Goal: Information Seeking & Learning: Learn about a topic

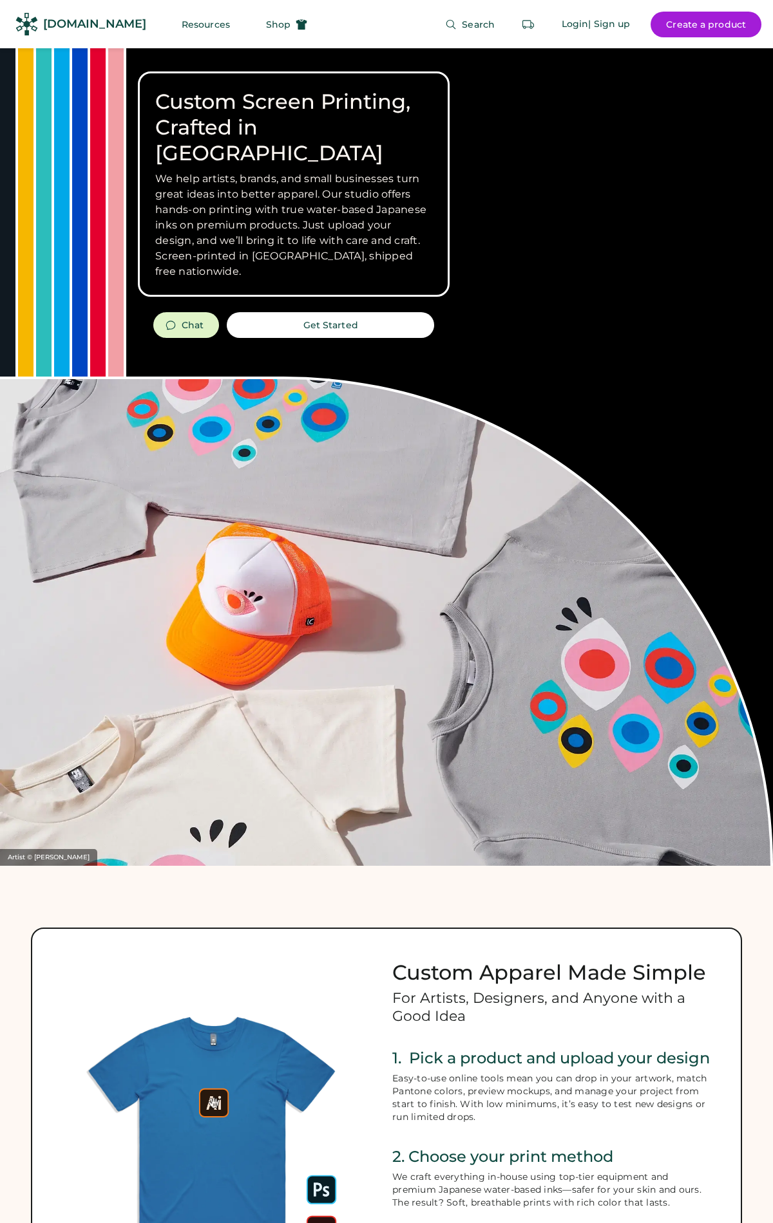
scroll to position [4002, 0]
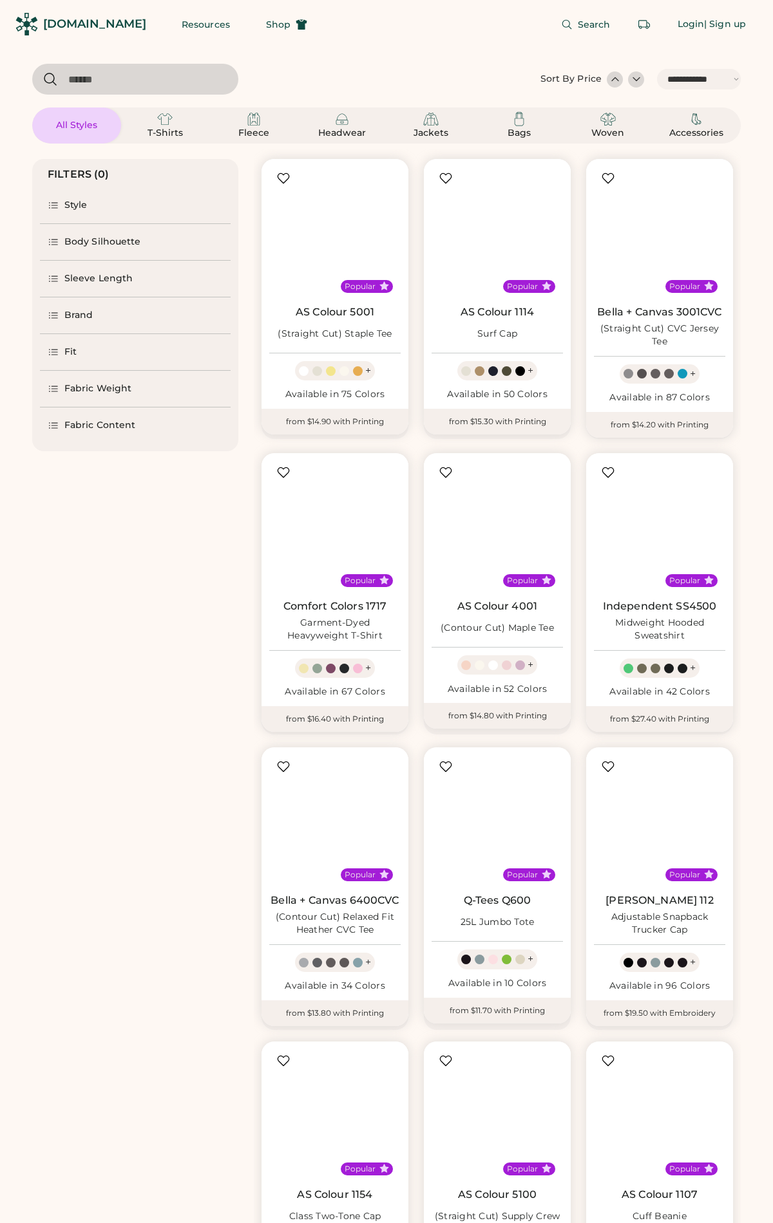
select select "*****"
select select "*"
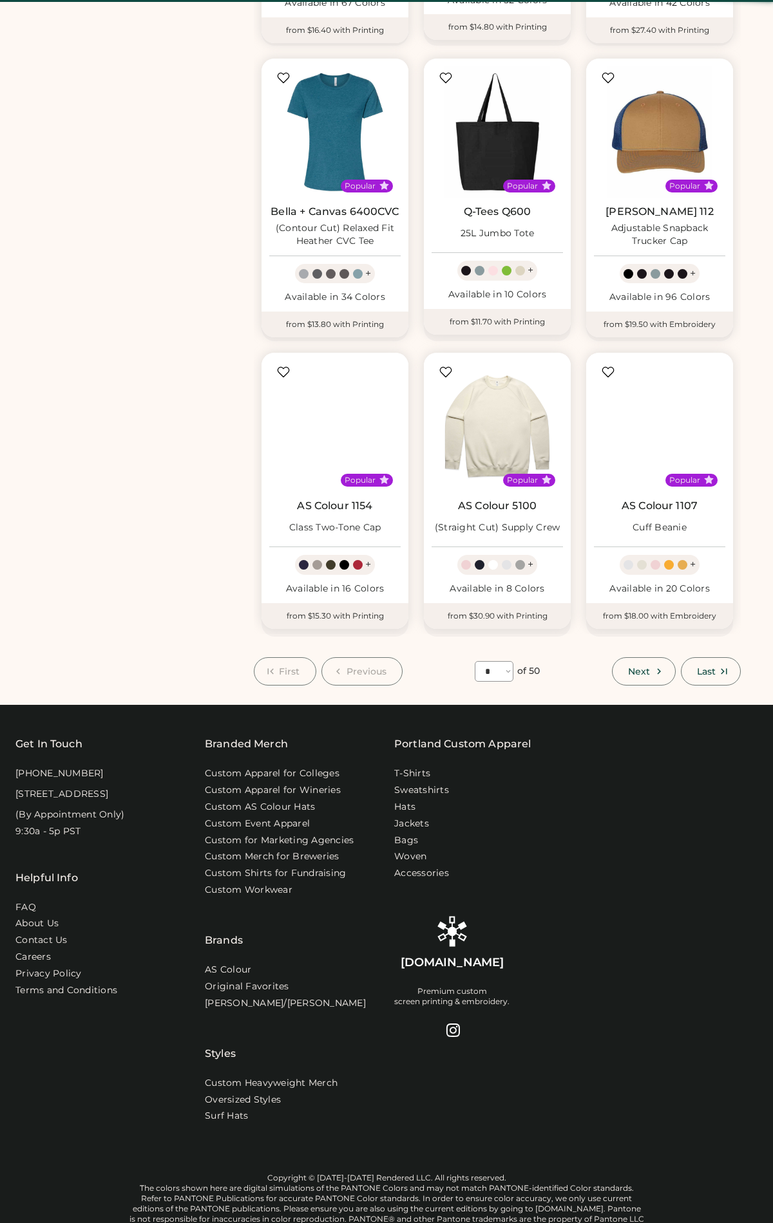
scroll to position [689, 0]
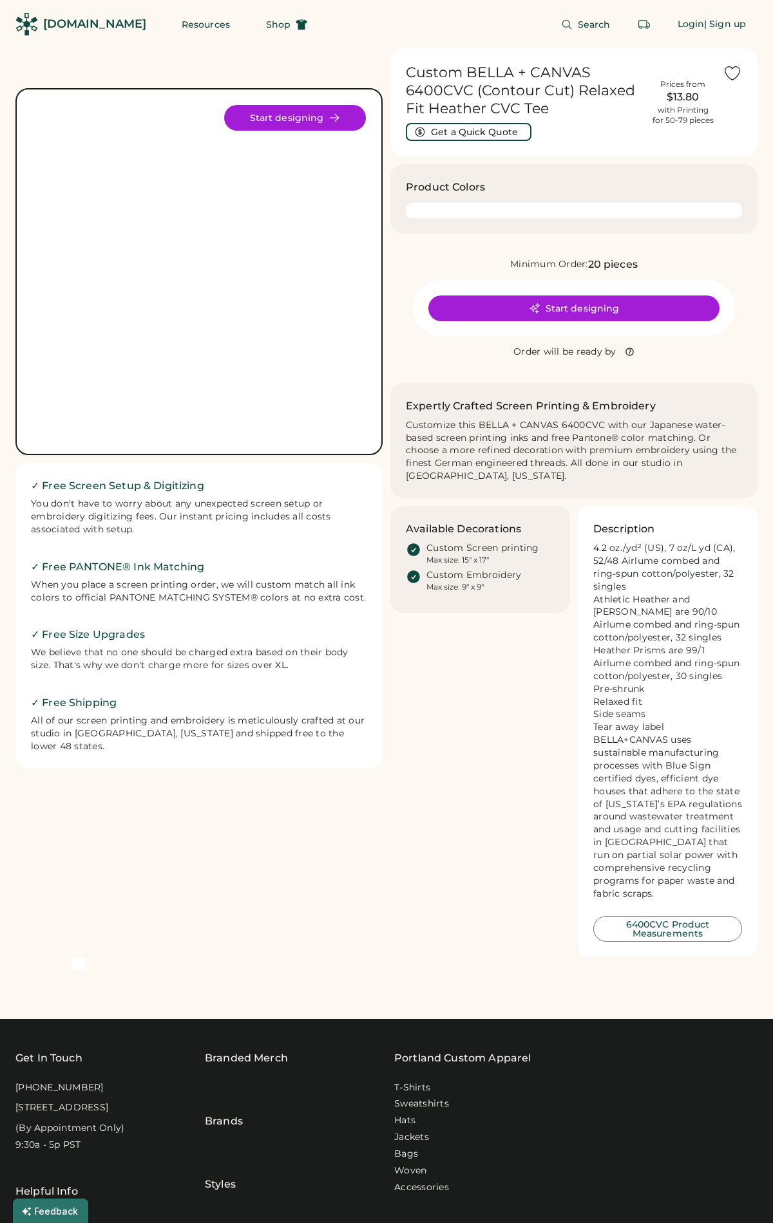
scroll to position [326, 0]
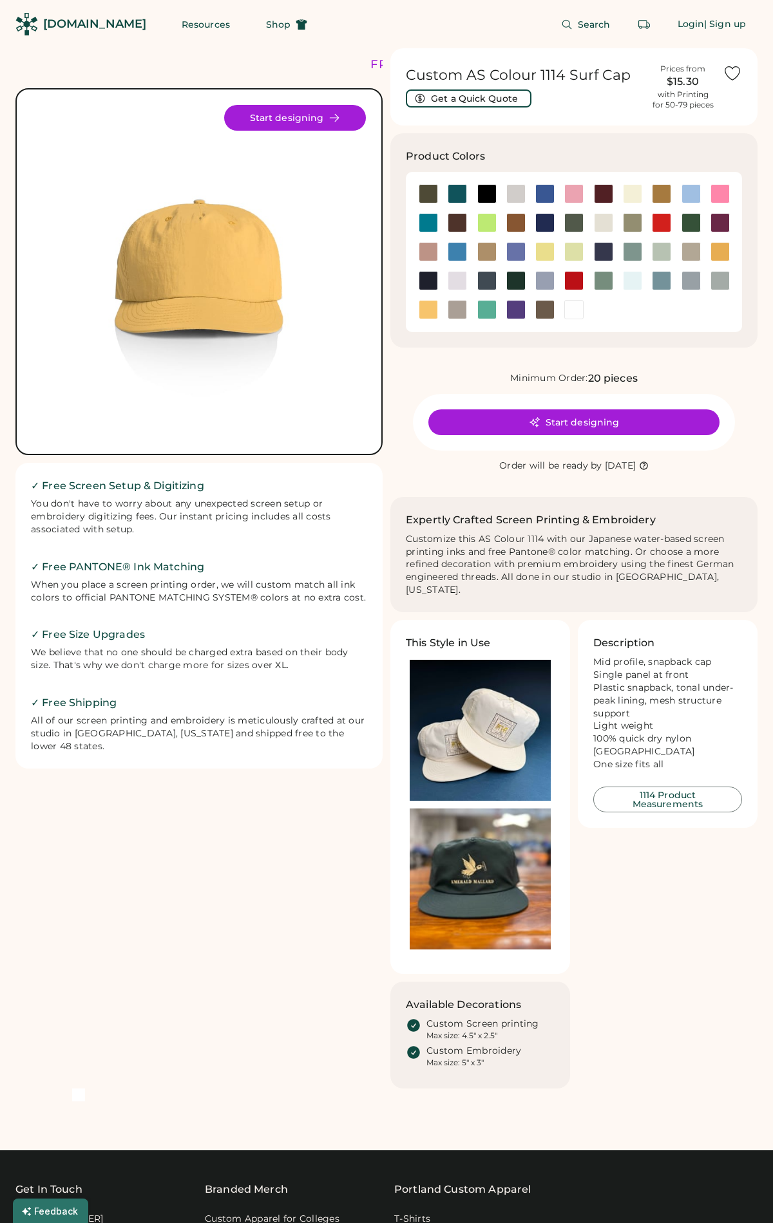
scroll to position [388, 0]
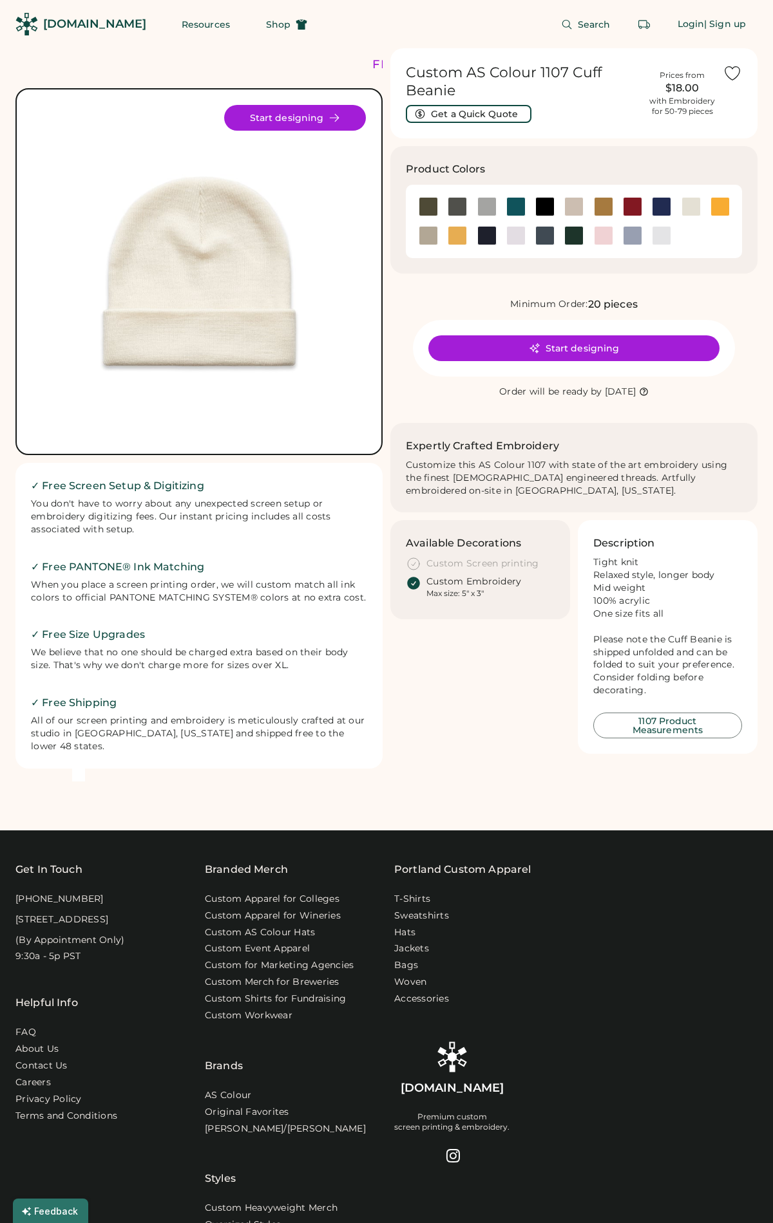
scroll to position [113, 0]
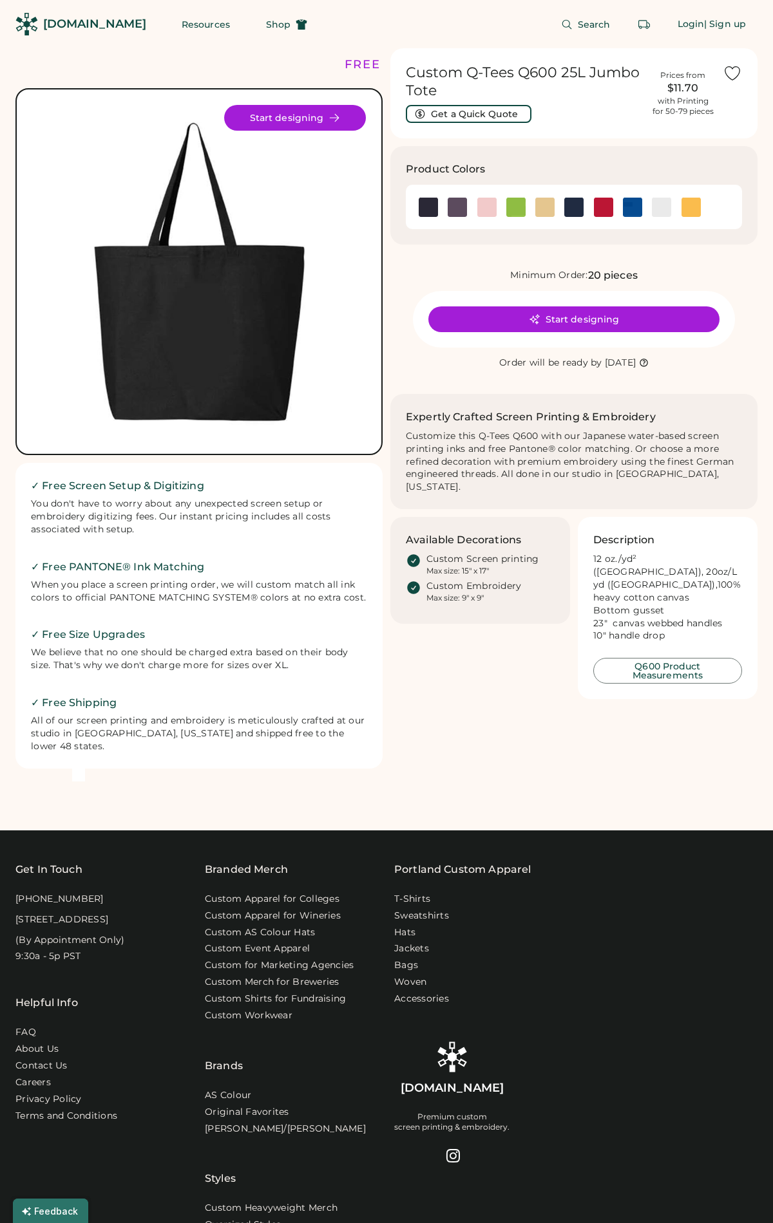
scroll to position [213, 0]
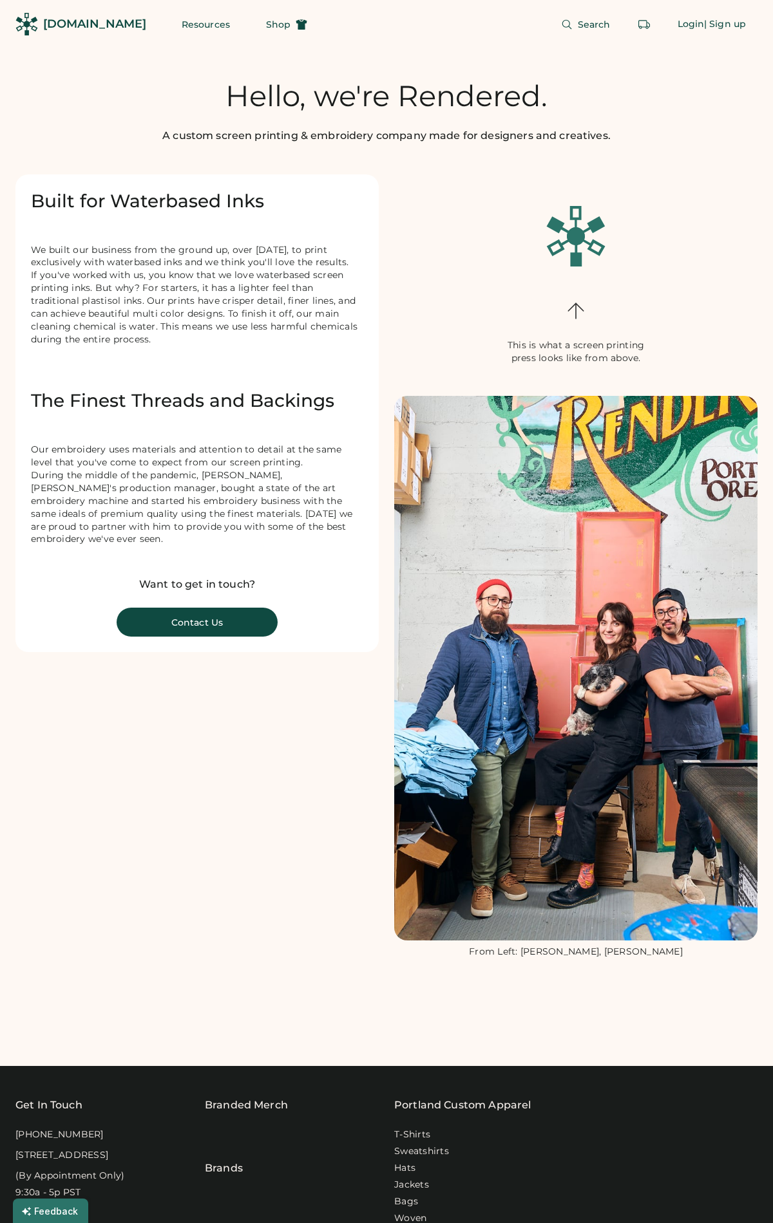
scroll to position [361, 0]
